Goal: Information Seeking & Learning: Learn about a topic

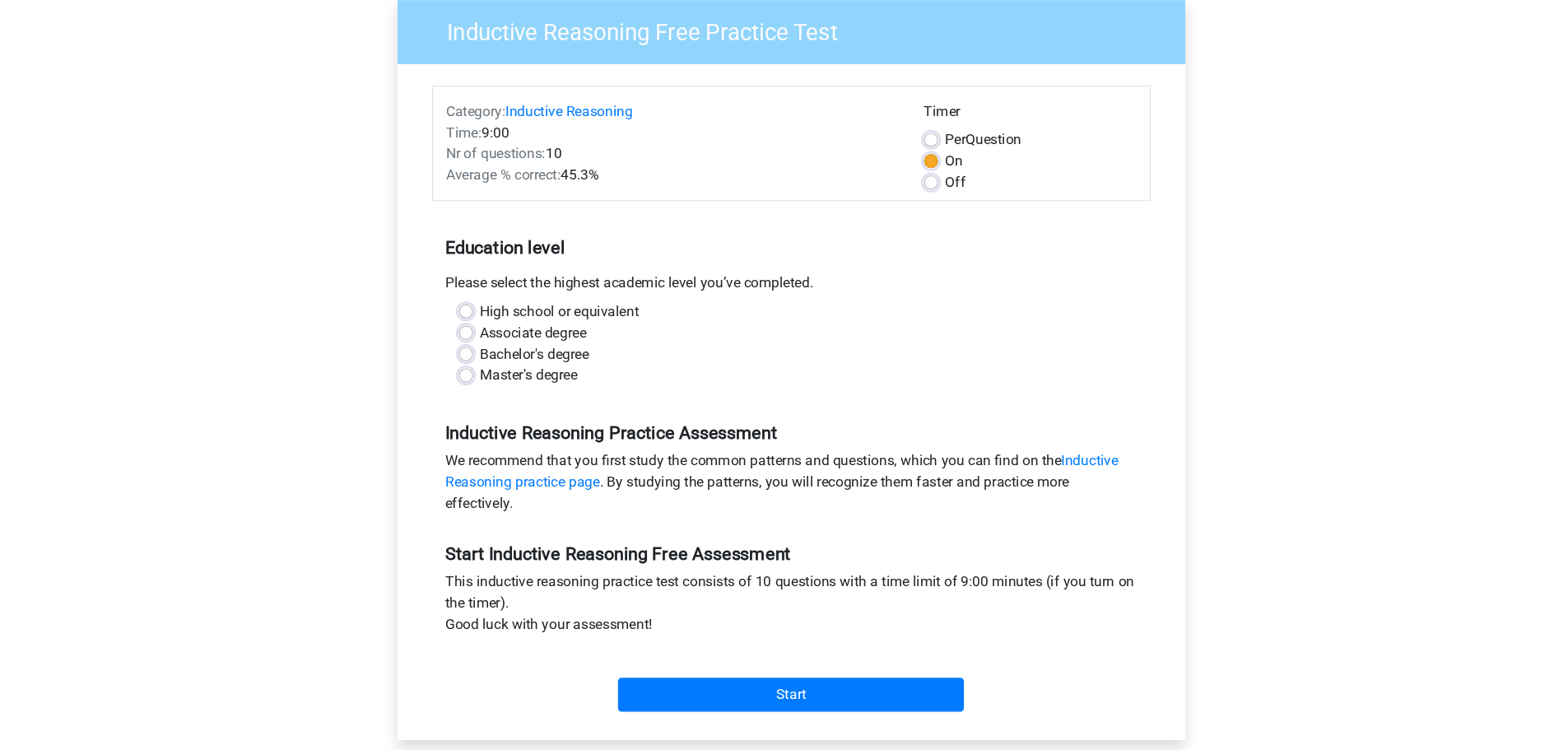
scroll to position [82, 0]
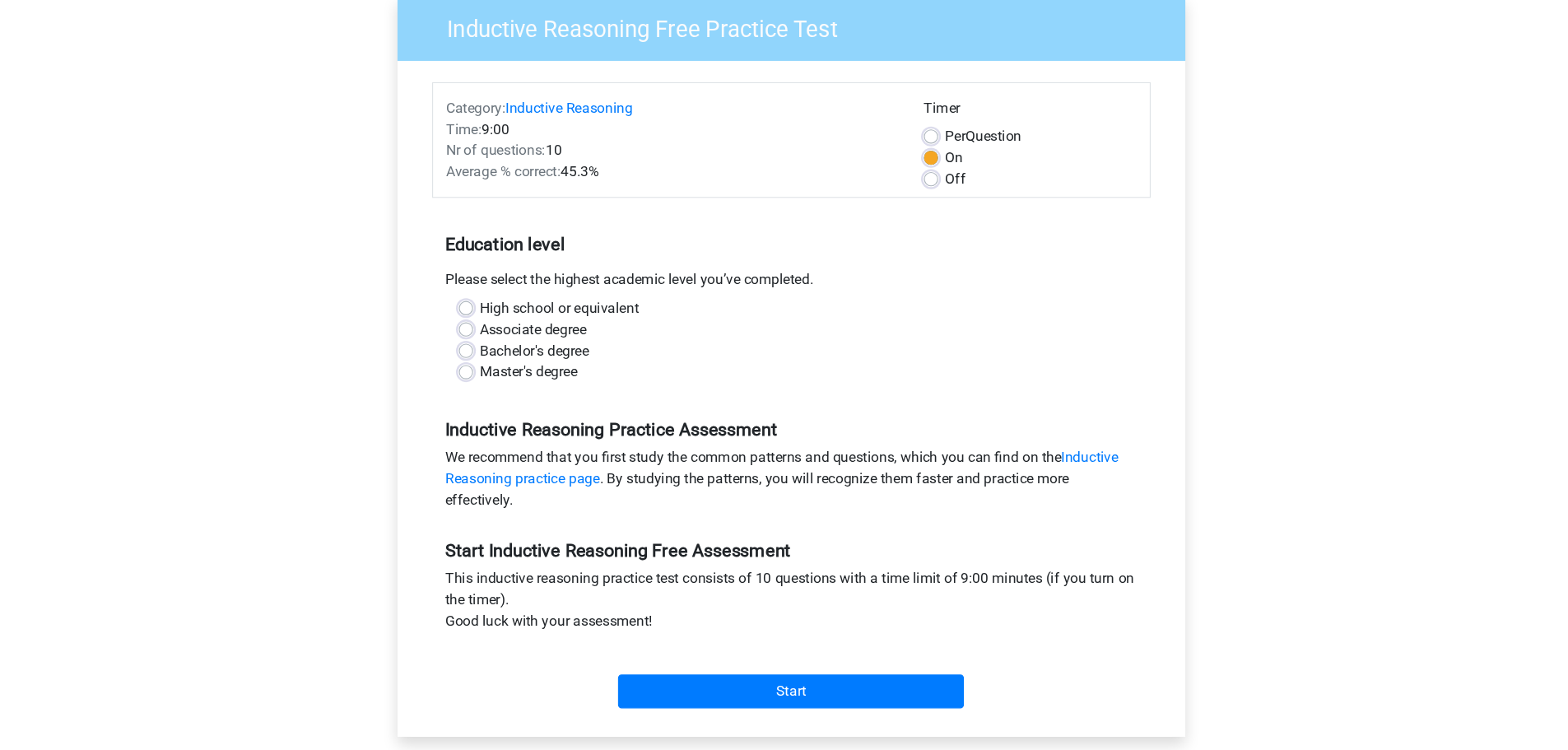
click at [496, 340] on label "High school or equivalent" at bounding box center [570, 341] width 148 height 20
click at [481, 340] on input "High school or equivalent" at bounding box center [483, 339] width 13 height 17
radio input "true"
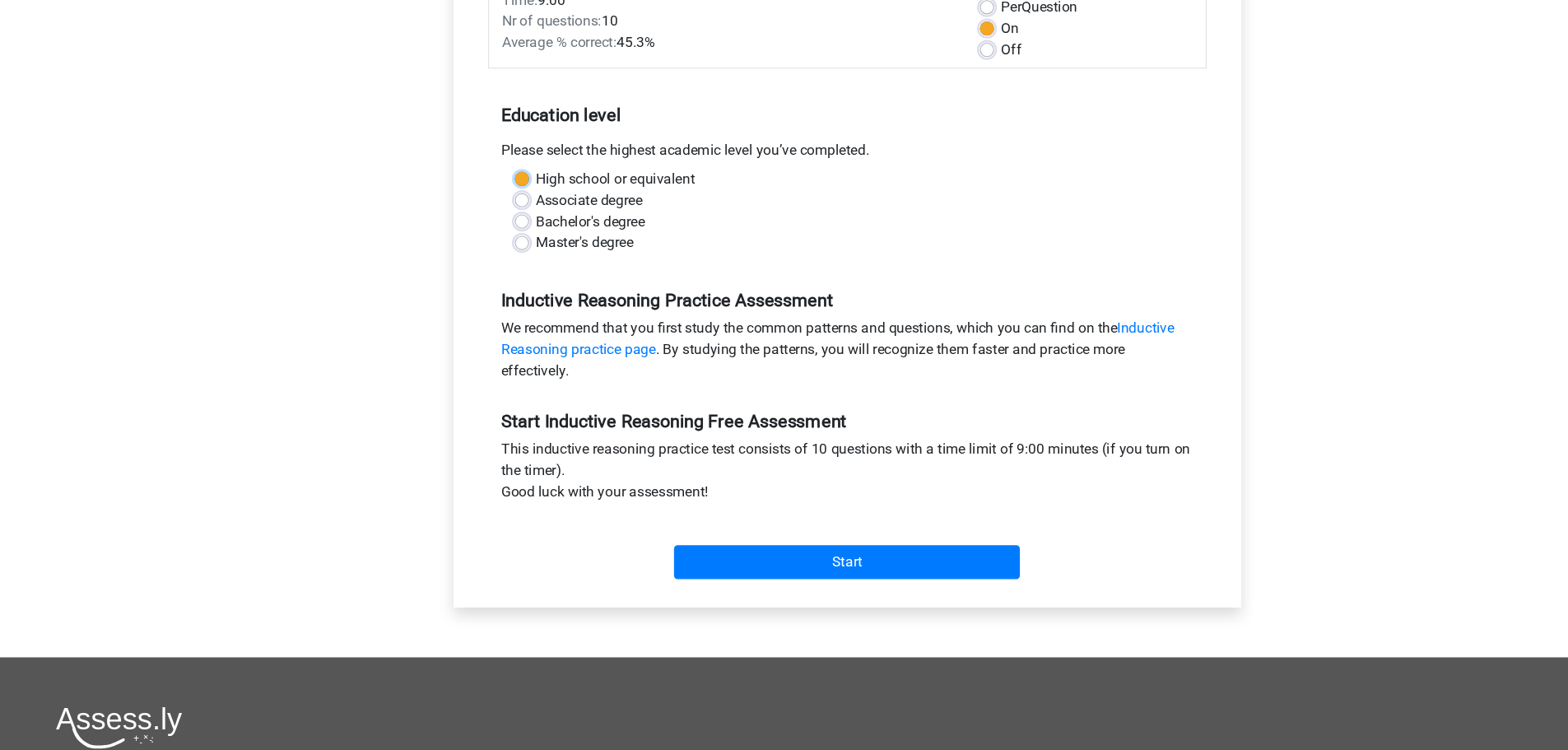
scroll to position [203, 0]
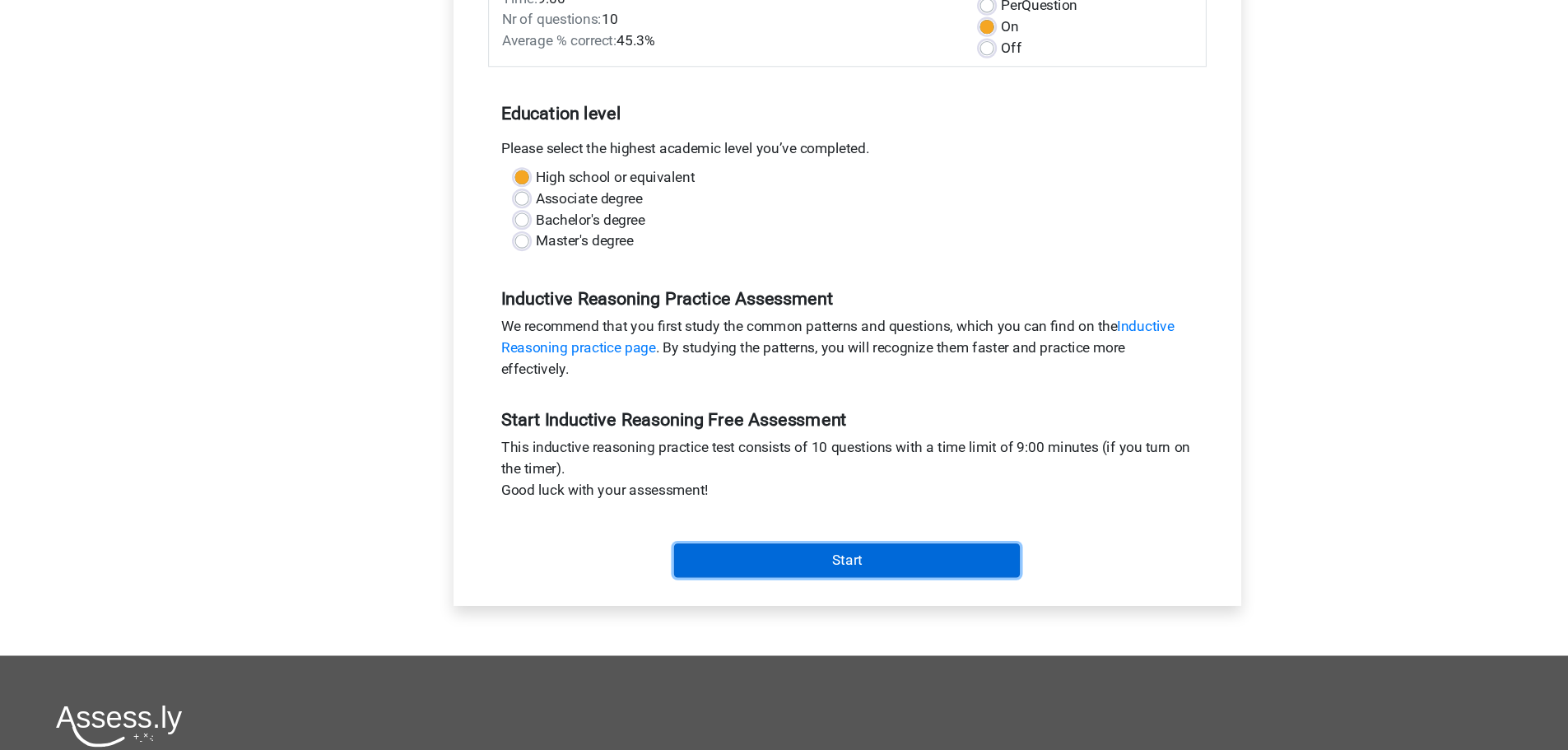
click at [733, 570] on input "Start" at bounding box center [784, 574] width 320 height 32
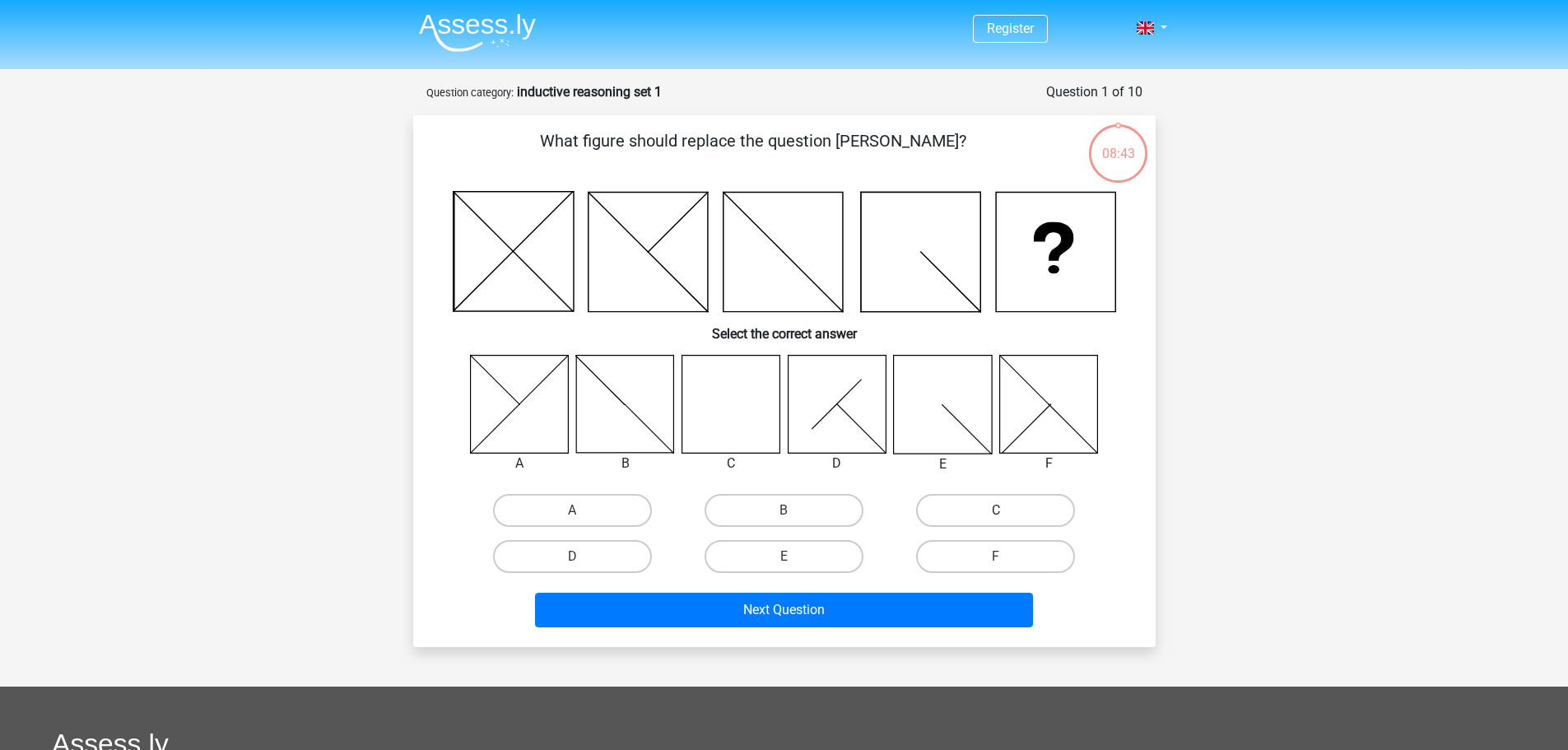
click at [993, 504] on label "C" at bounding box center [995, 510] width 158 height 33
click at [996, 510] on input "C" at bounding box center [1001, 515] width 11 height 11
radio input "true"
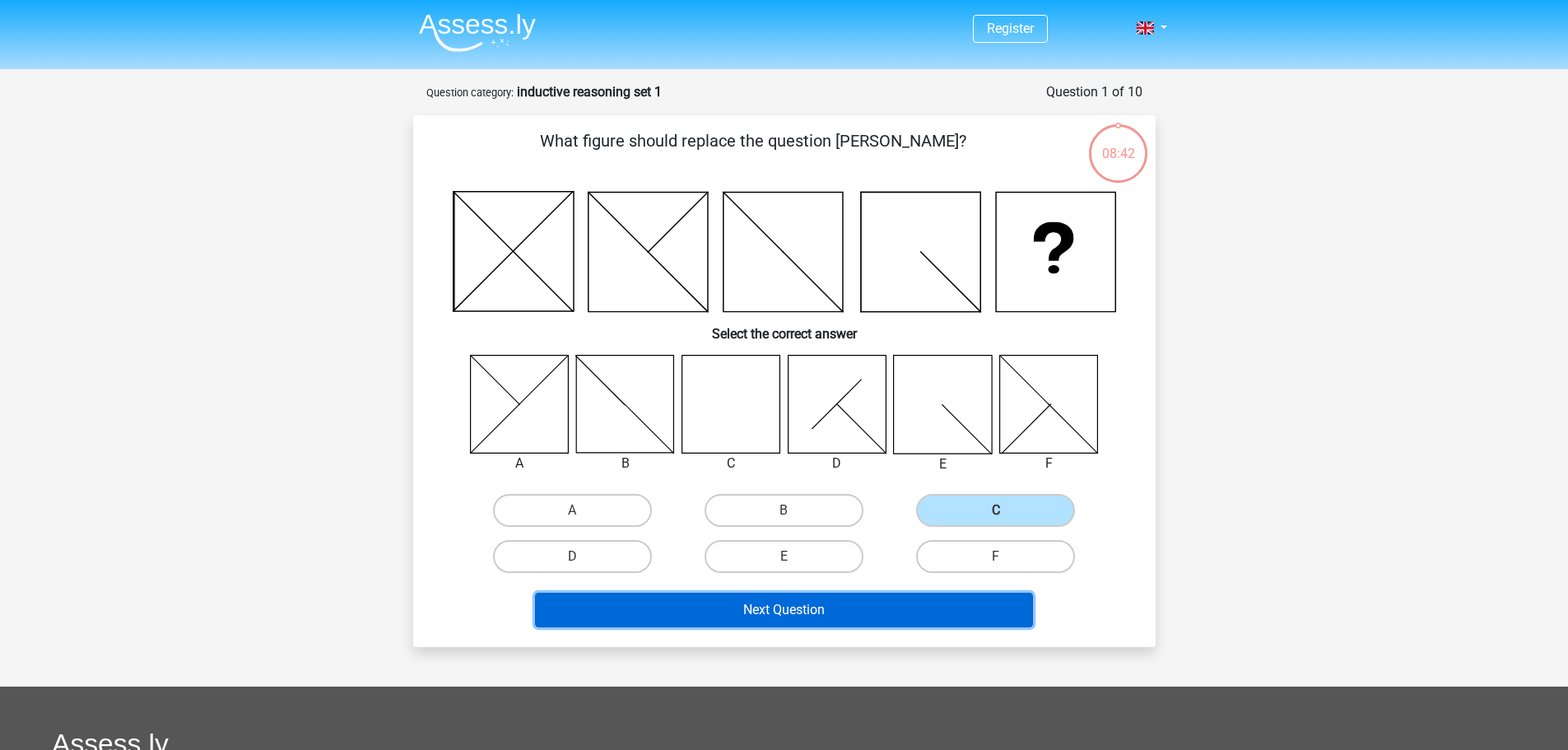
click at [867, 605] on button "Next Question" at bounding box center [784, 610] width 498 height 35
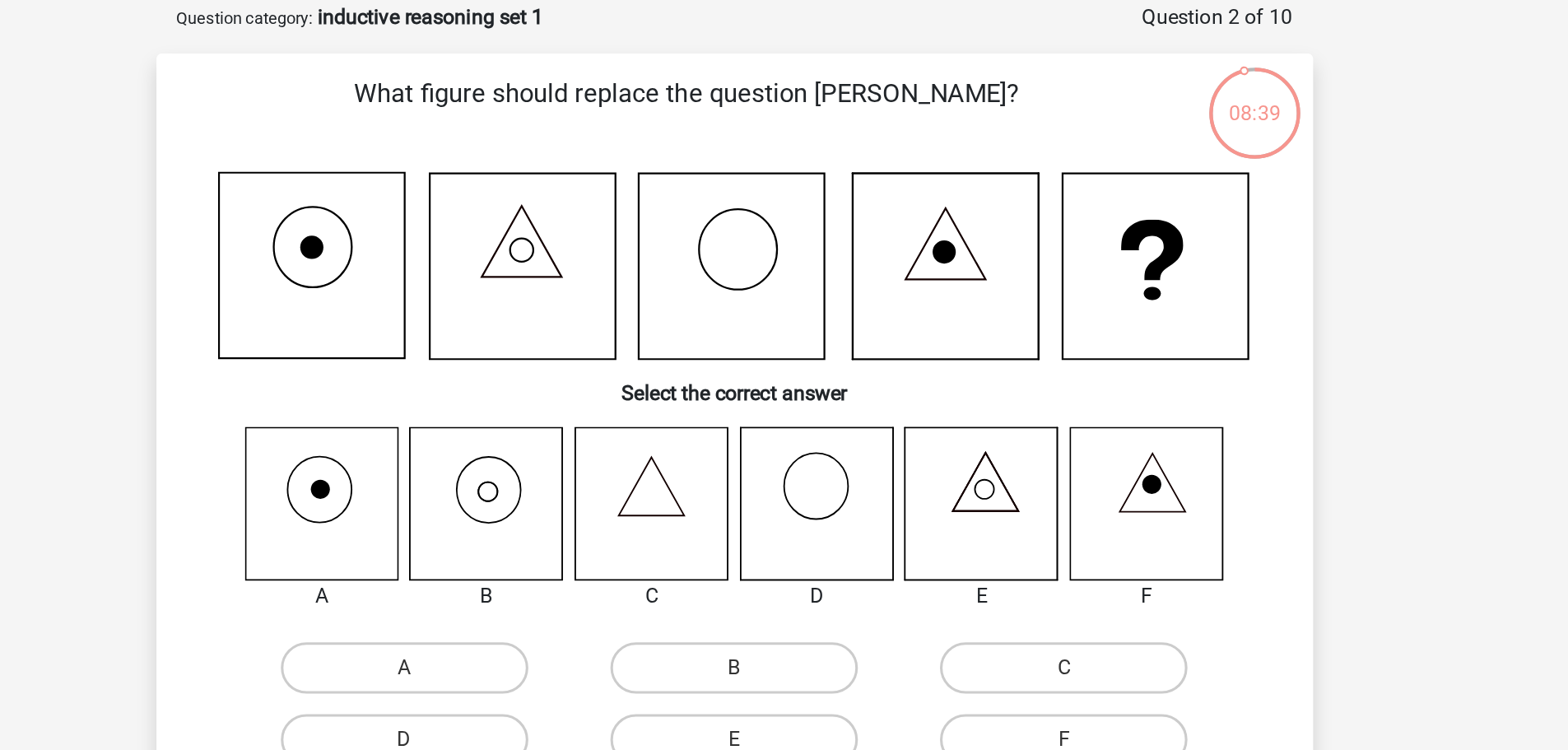
scroll to position [77, 0]
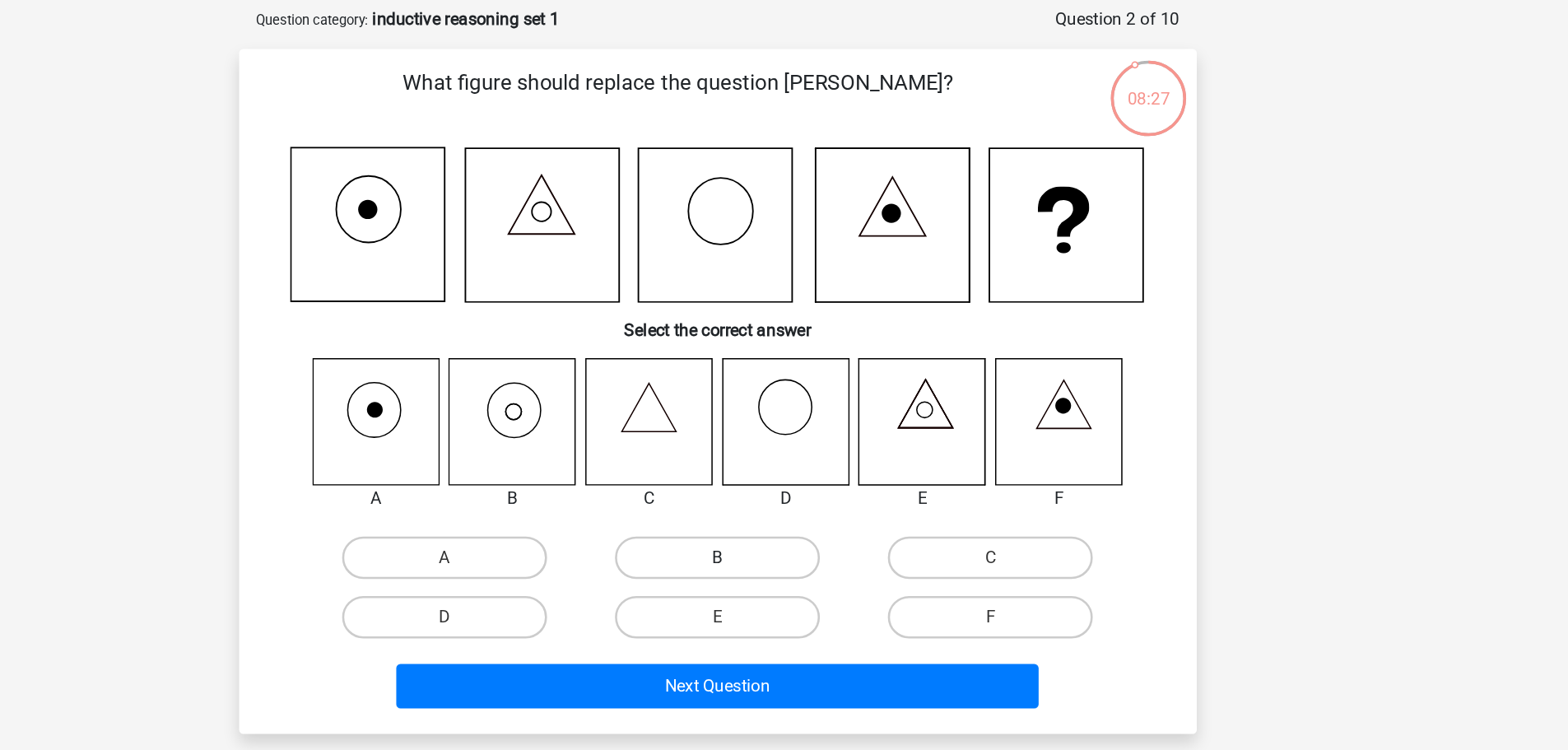
click at [777, 441] on label "B" at bounding box center [783, 432] width 158 height 33
click at [783, 441] on input "B" at bounding box center [788, 437] width 11 height 11
radio input "true"
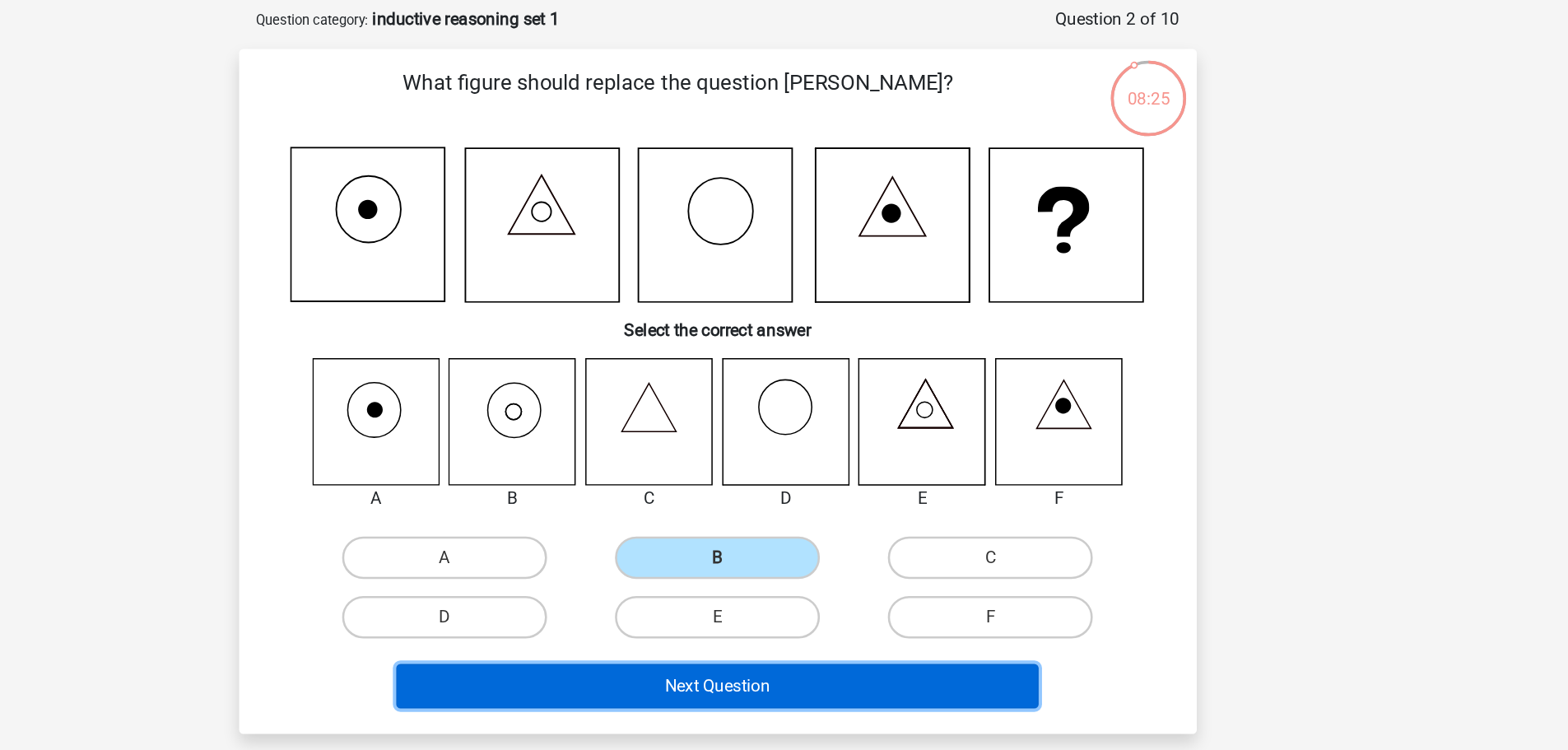
click at [750, 533] on button "Next Question" at bounding box center [784, 532] width 498 height 35
